Goal: Task Accomplishment & Management: Manage account settings

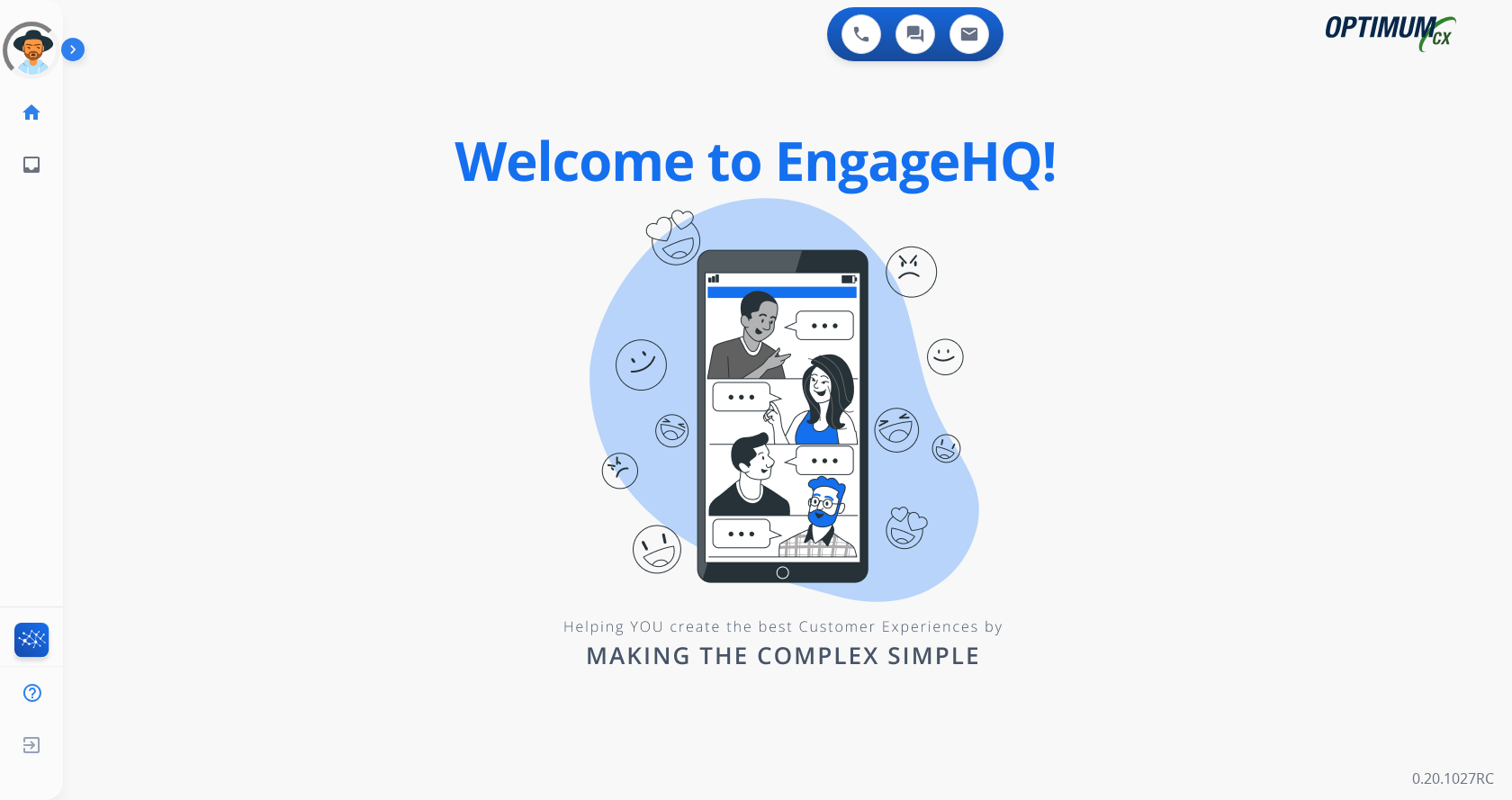
click at [75, 56] on img at bounding box center [76, 53] width 30 height 34
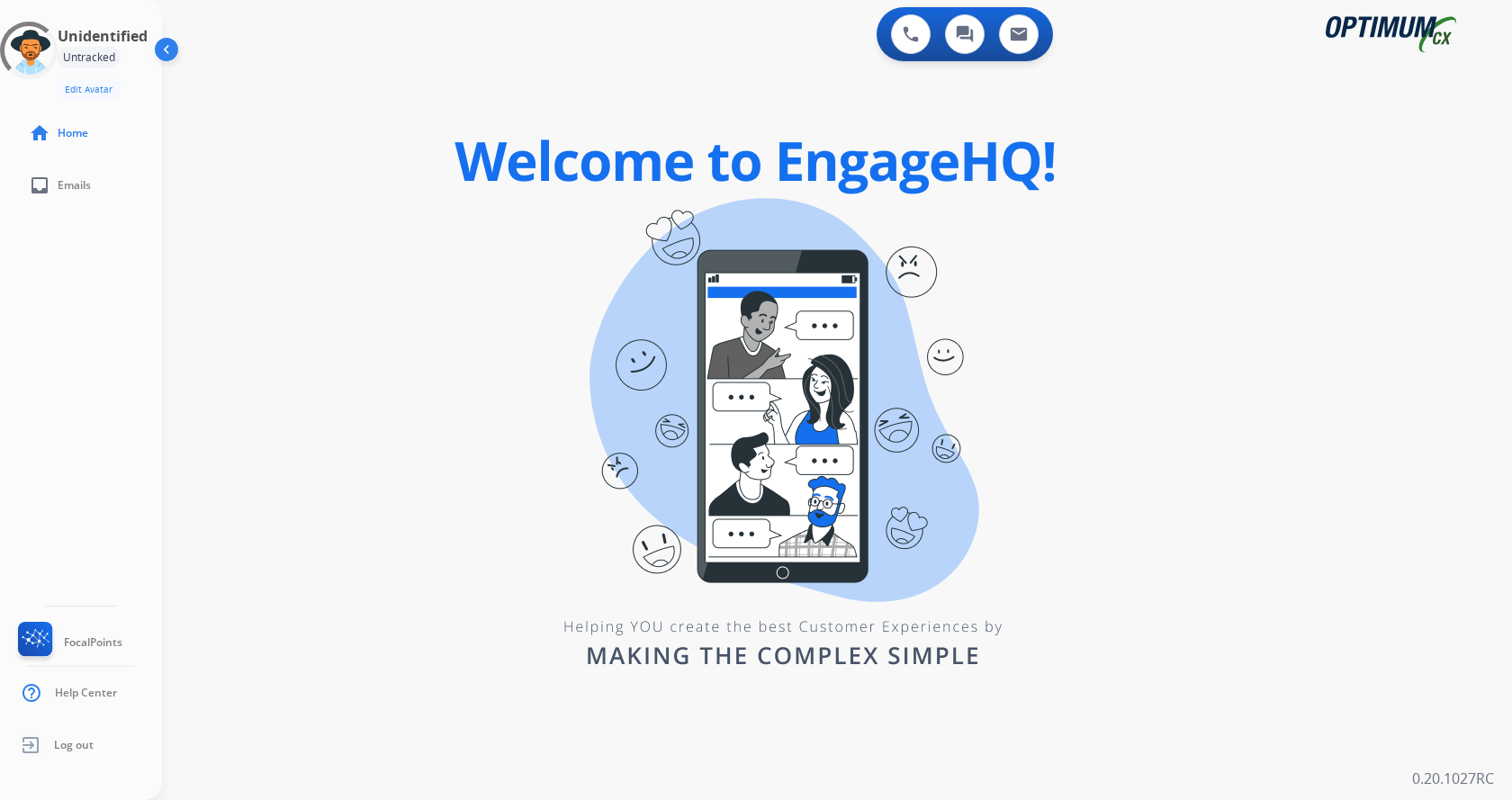
click at [215, 126] on div "swap_horiz Break voice bridge close_fullscreen Connect 3-Way Call merge_type Se…" at bounding box center [815, 108] width 1306 height 87
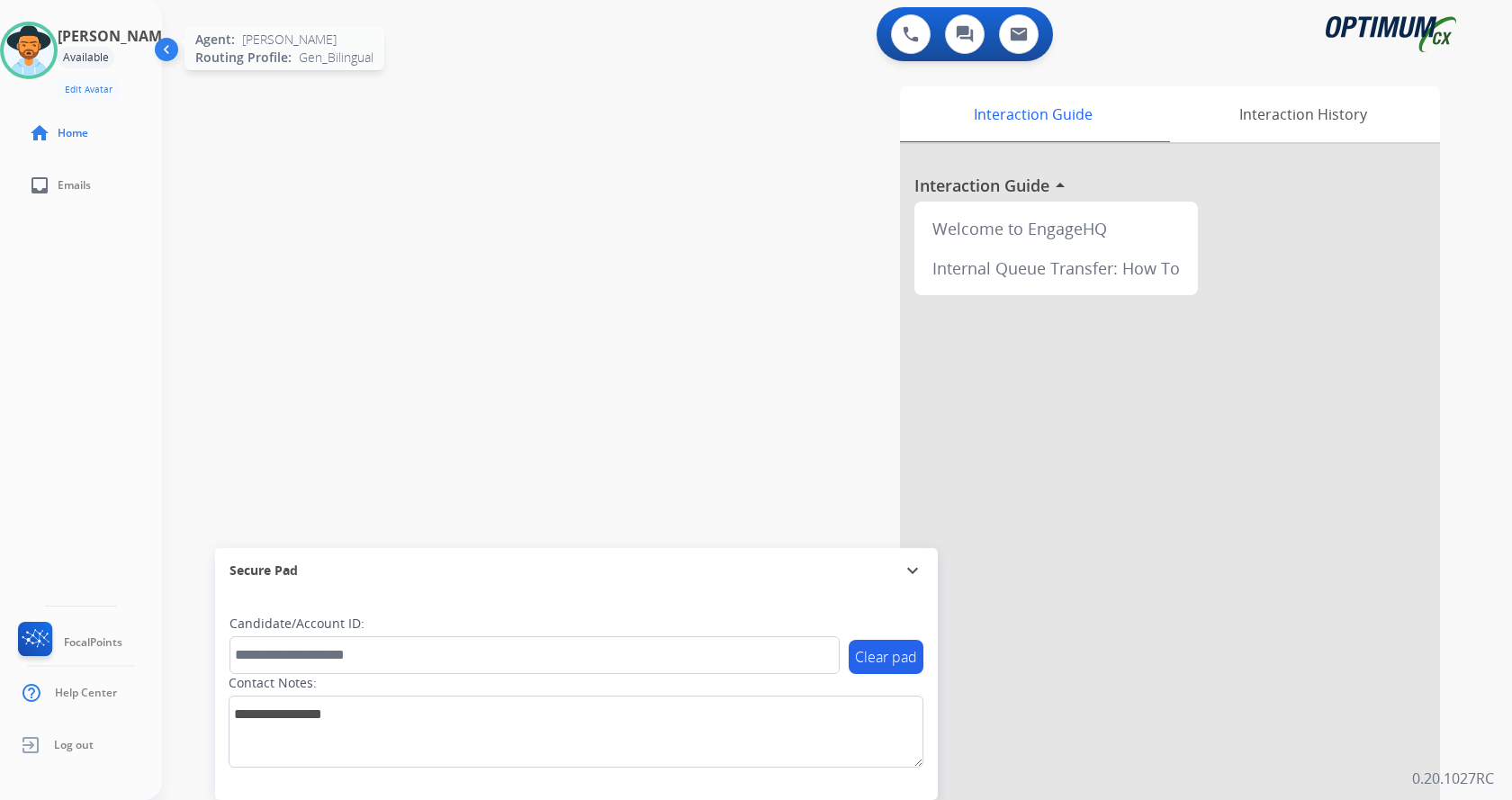
click at [32, 53] on img at bounding box center [29, 50] width 50 height 50
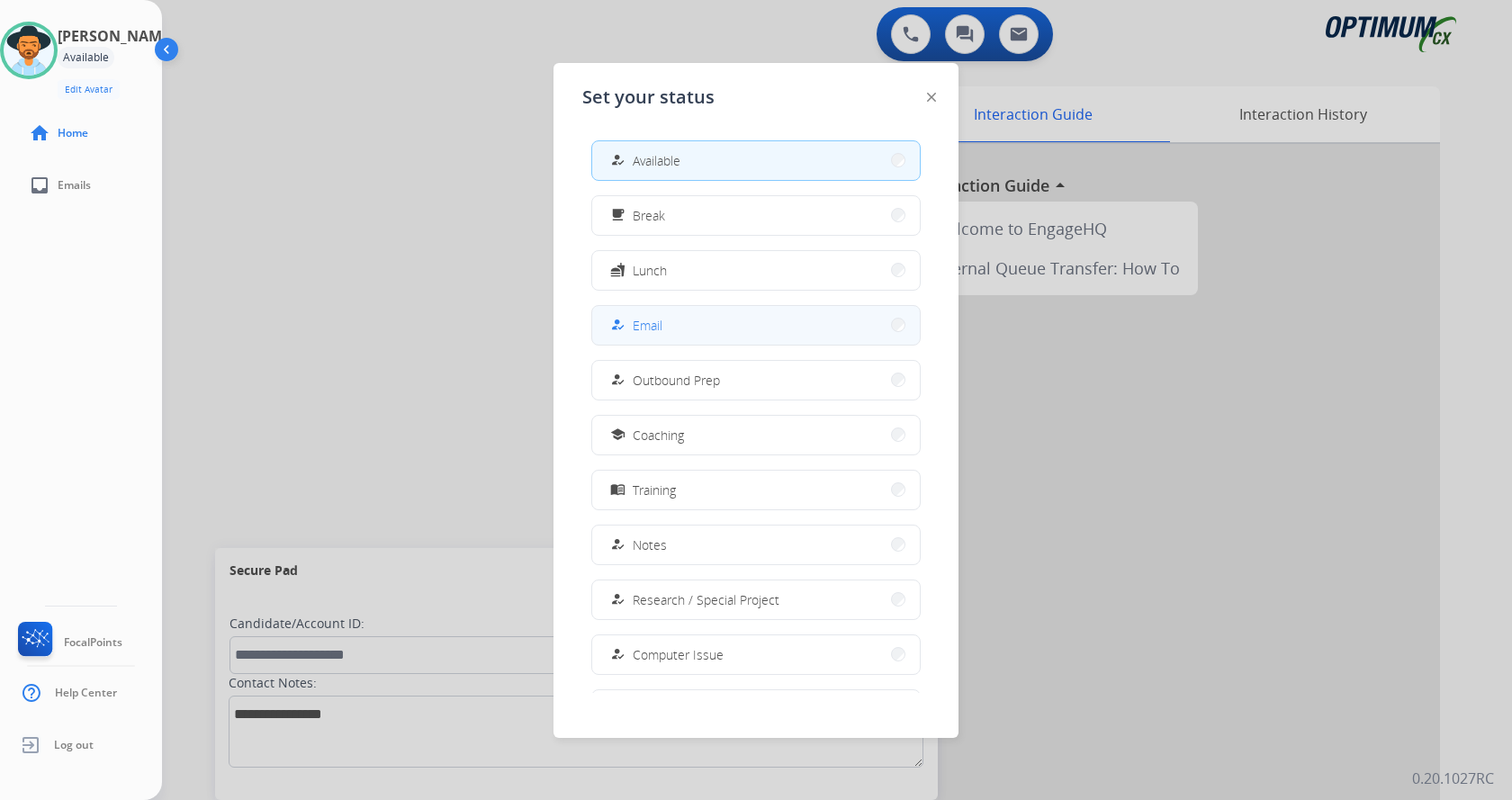
drag, startPoint x: 699, startPoint y: 336, endPoint x: 622, endPoint y: 325, distance: 77.8
click at [698, 336] on button "how_to_reg Email" at bounding box center [756, 325] width 328 height 39
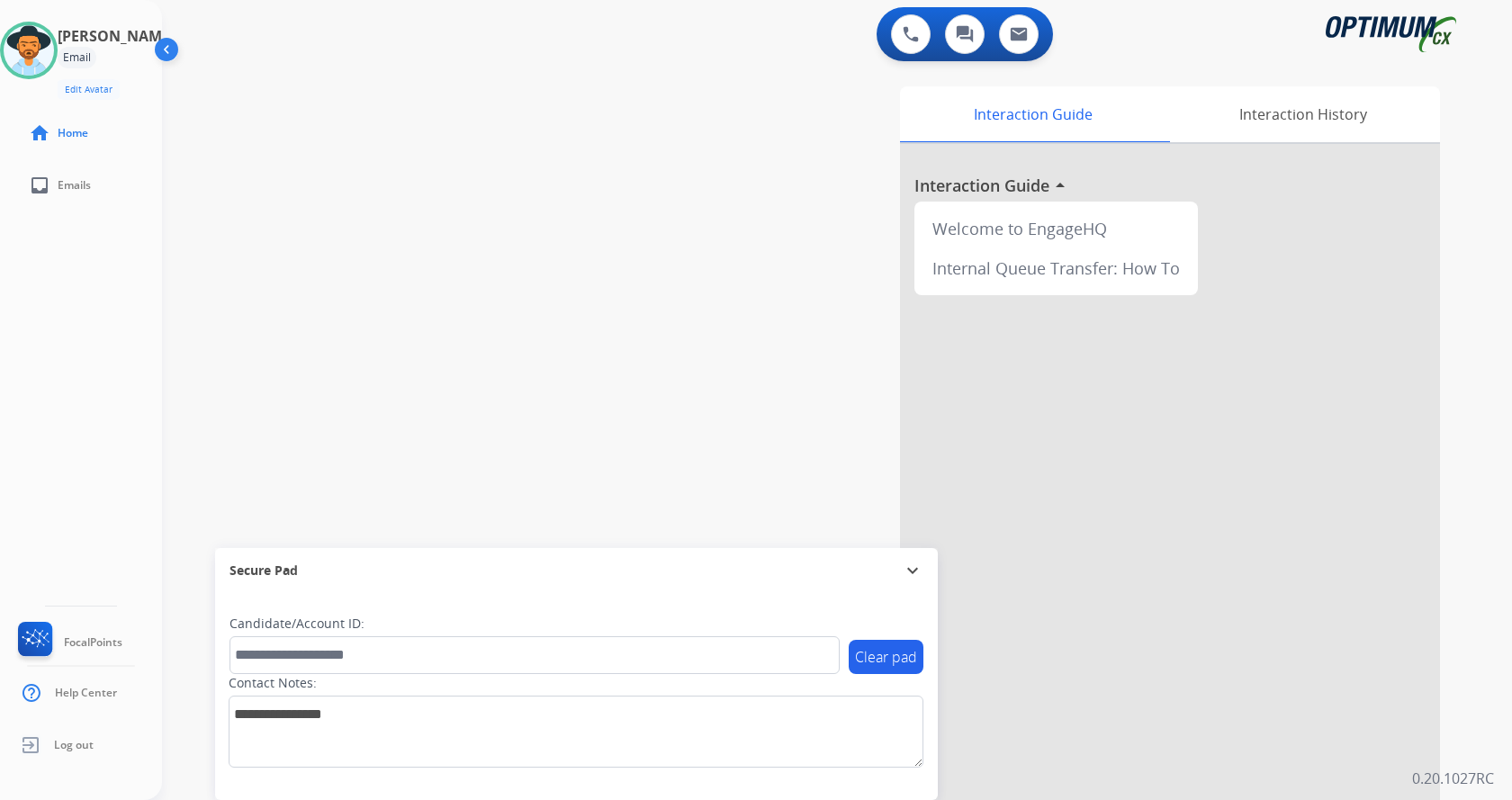
click at [386, 243] on div "swap_horiz Break voice bridge close_fullscreen Connect 3-Way Call merge_type Se…" at bounding box center [815, 440] width 1306 height 750
click at [85, 399] on div "[PERSON_NAME] Email Edit Avatar Agent: [PERSON_NAME] Profile: Gen_Bilingual hom…" at bounding box center [81, 400] width 162 height 800
click at [290, 174] on div "swap_horiz Break voice bridge close_fullscreen Connect 3-Way Call merge_type Se…" at bounding box center [815, 440] width 1306 height 750
click at [74, 742] on span "Log out" at bounding box center [74, 745] width 40 height 14
